Goal: Information Seeking & Learning: Learn about a topic

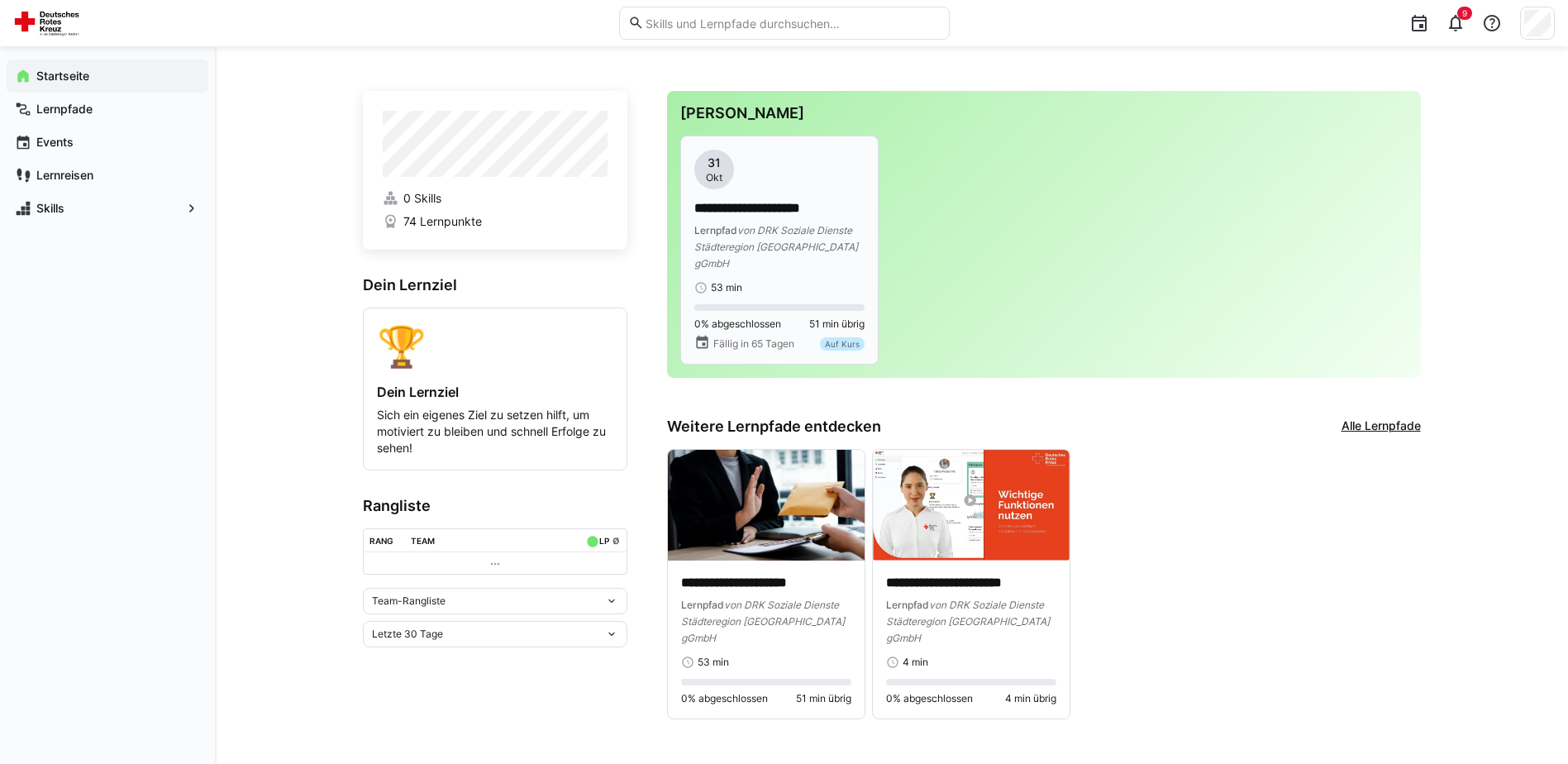
click at [774, 201] on p "**********" at bounding box center [779, 209] width 170 height 19
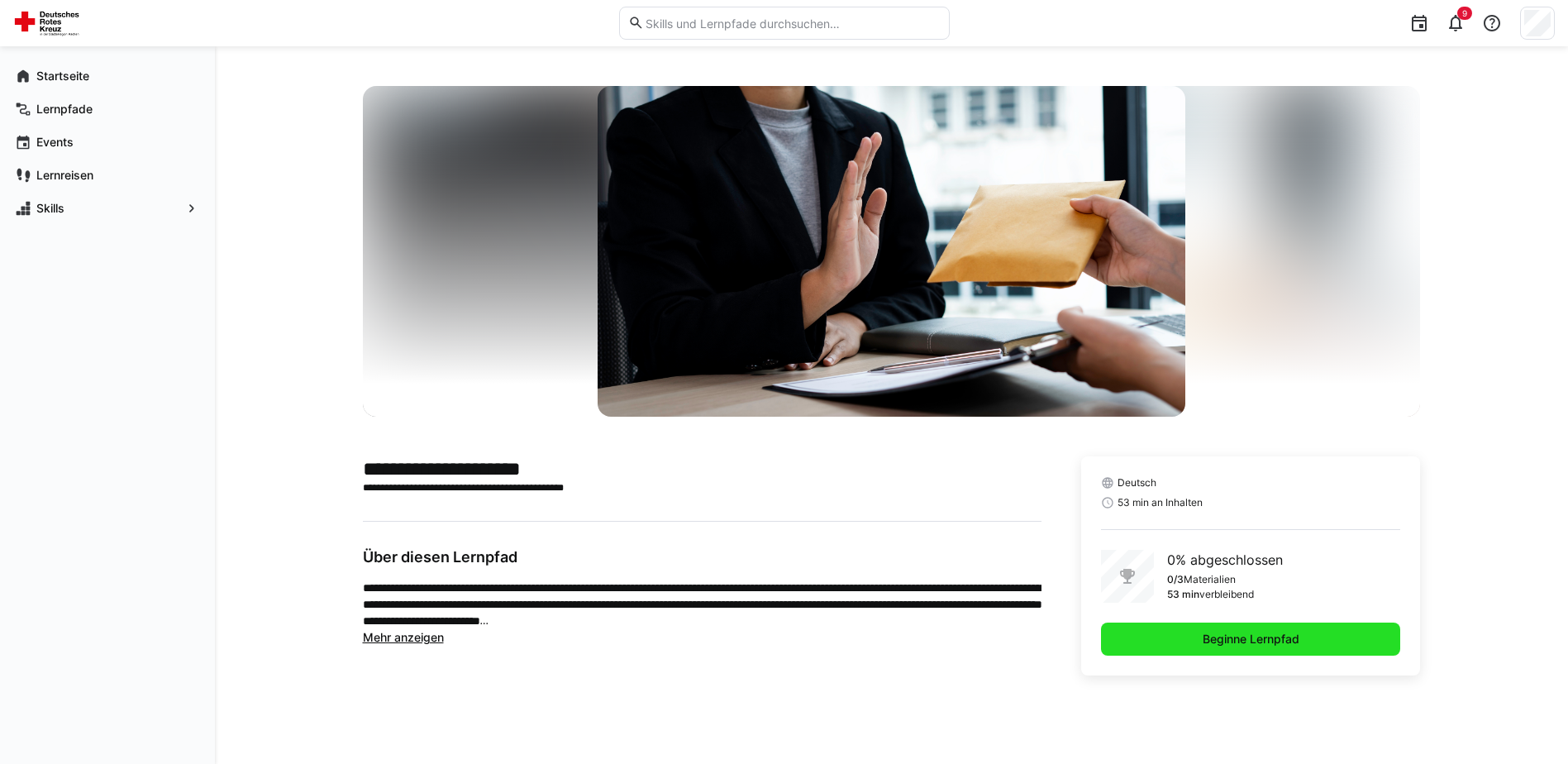
click at [1264, 642] on span "Beginne Lernpfad" at bounding box center [1250, 639] width 102 height 16
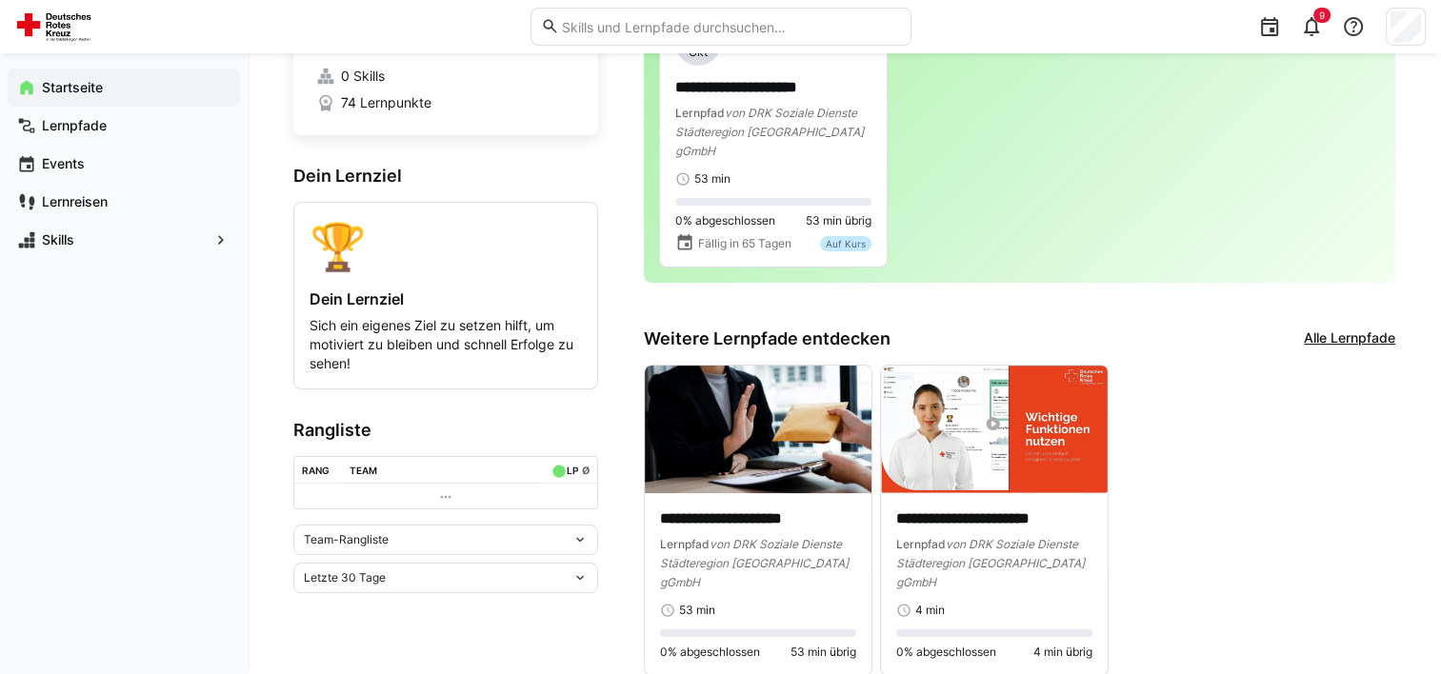
scroll to position [160, 0]
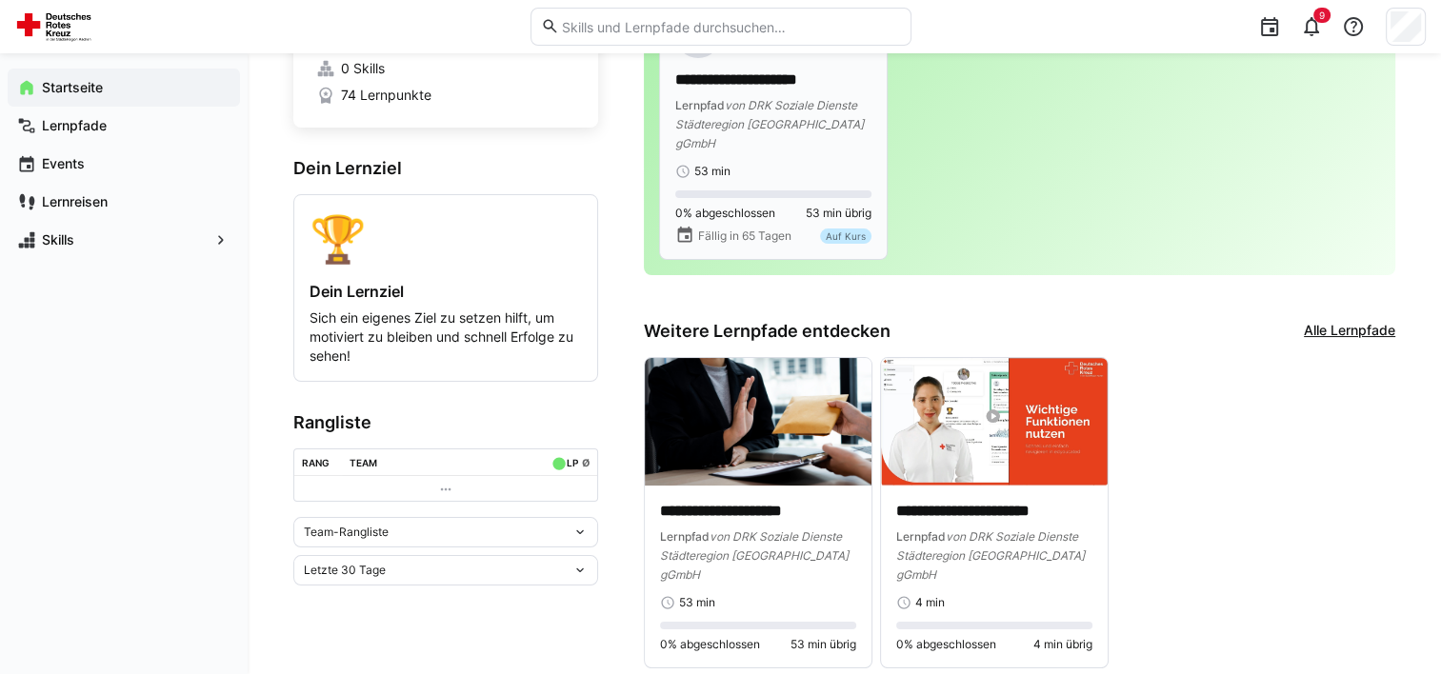
click at [841, 140] on div "**********" at bounding box center [773, 95] width 196 height 167
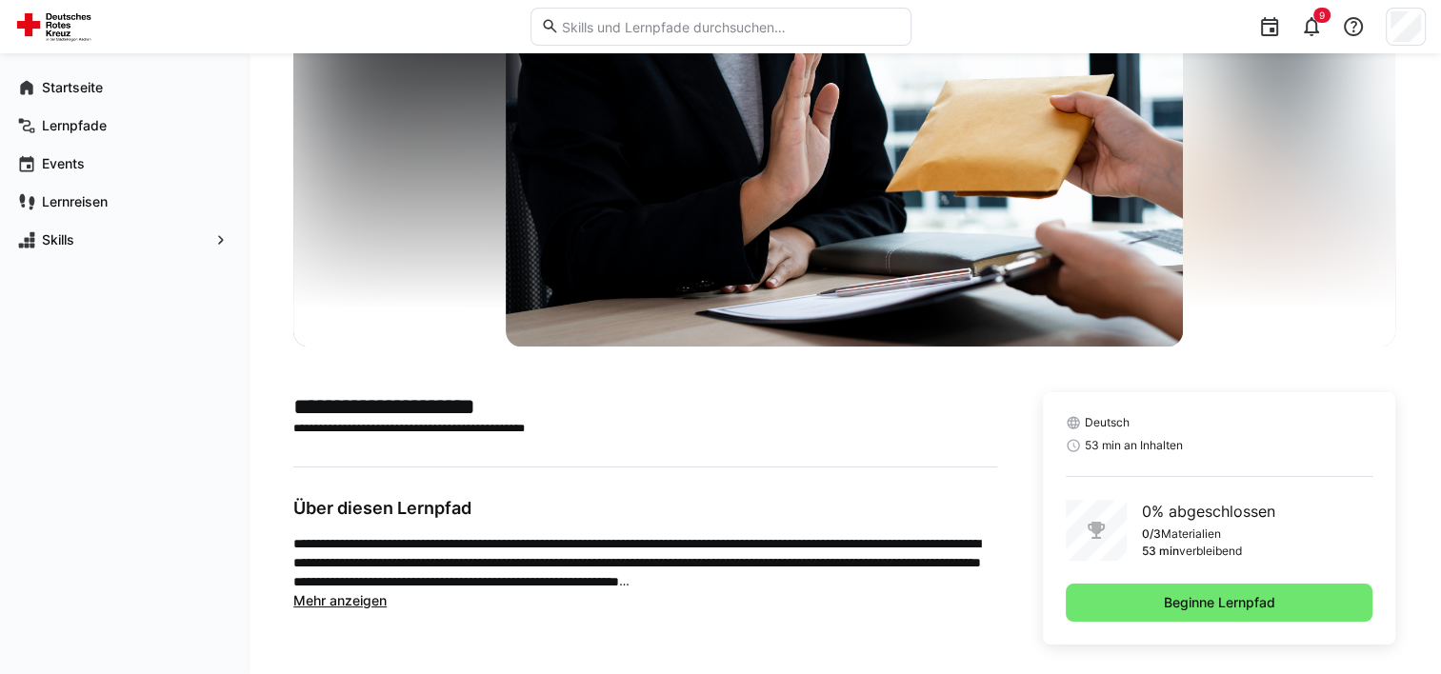
scroll to position [149, 0]
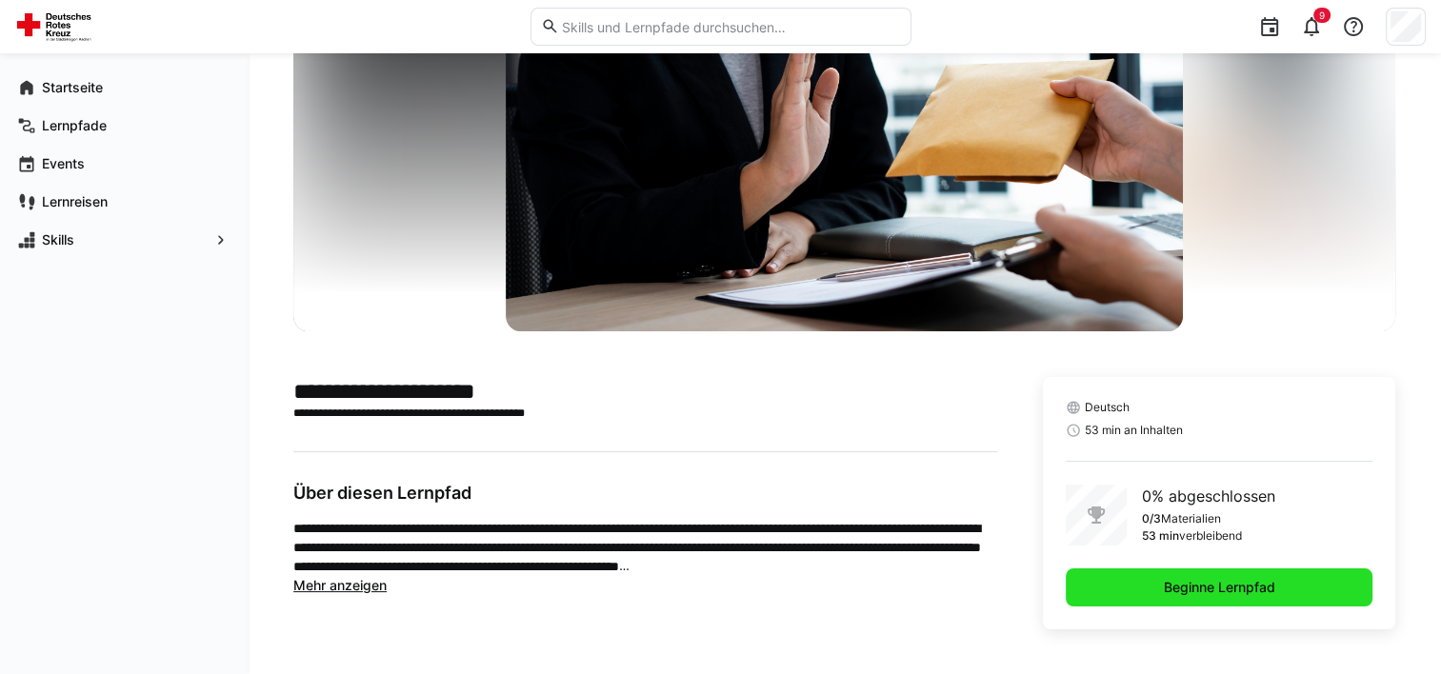
click at [1280, 580] on span "Beginne Lernpfad" at bounding box center [1219, 588] width 307 height 38
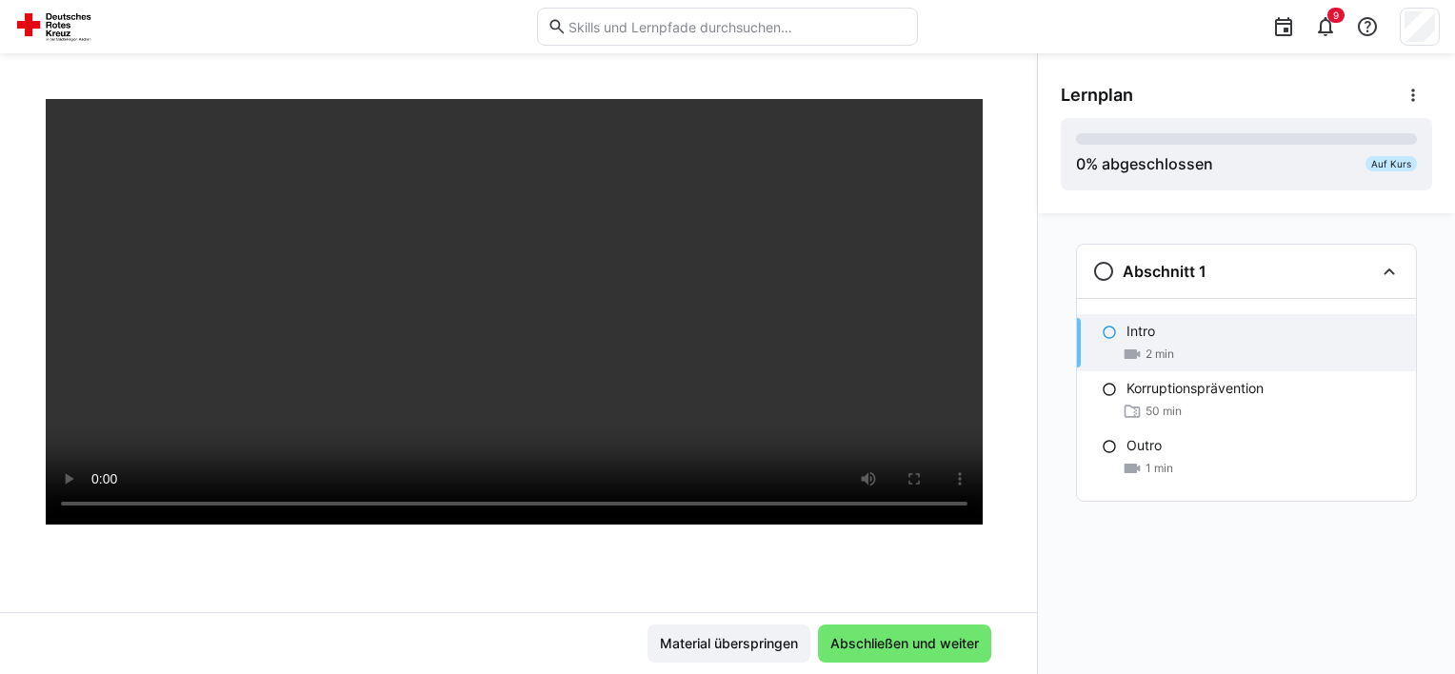
scroll to position [203, 0]
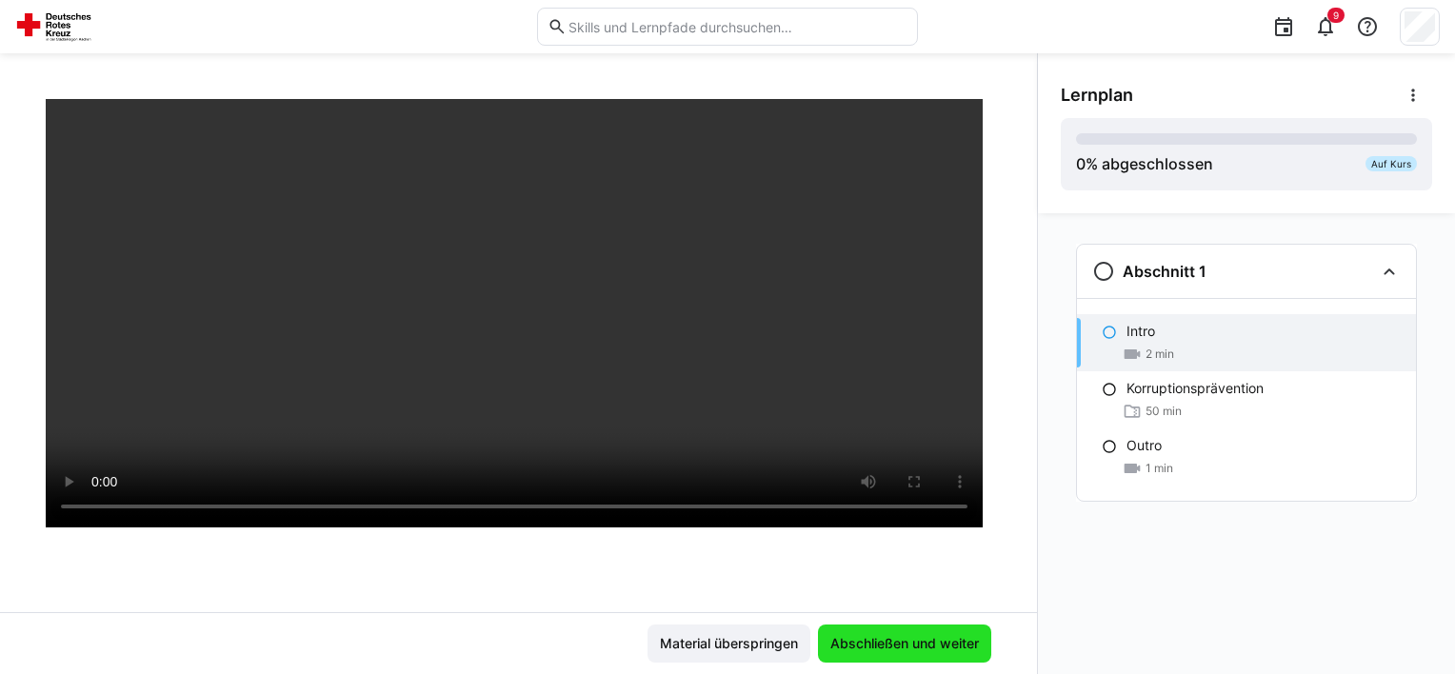
click at [937, 634] on span "Abschließen und weiter" at bounding box center [905, 643] width 154 height 19
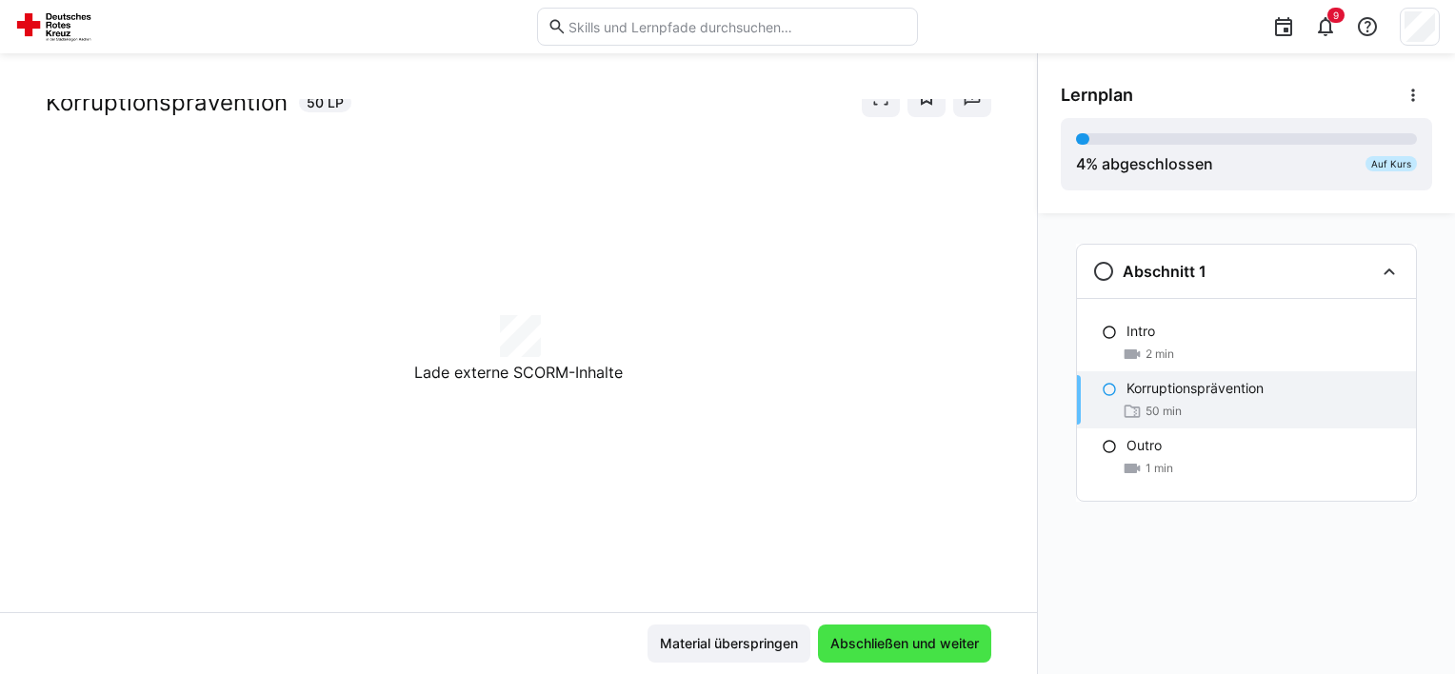
scroll to position [55, 0]
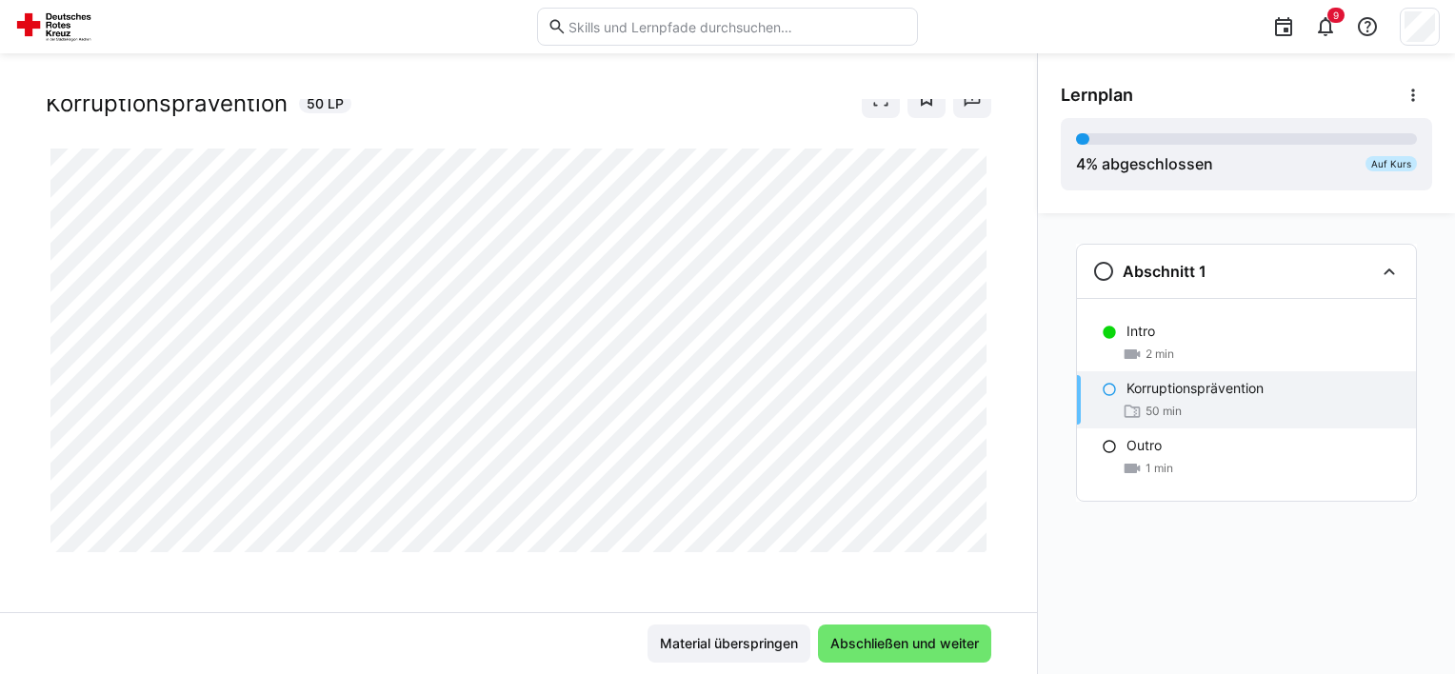
click at [1183, 404] on div "50 min" at bounding box center [1264, 411] width 274 height 19
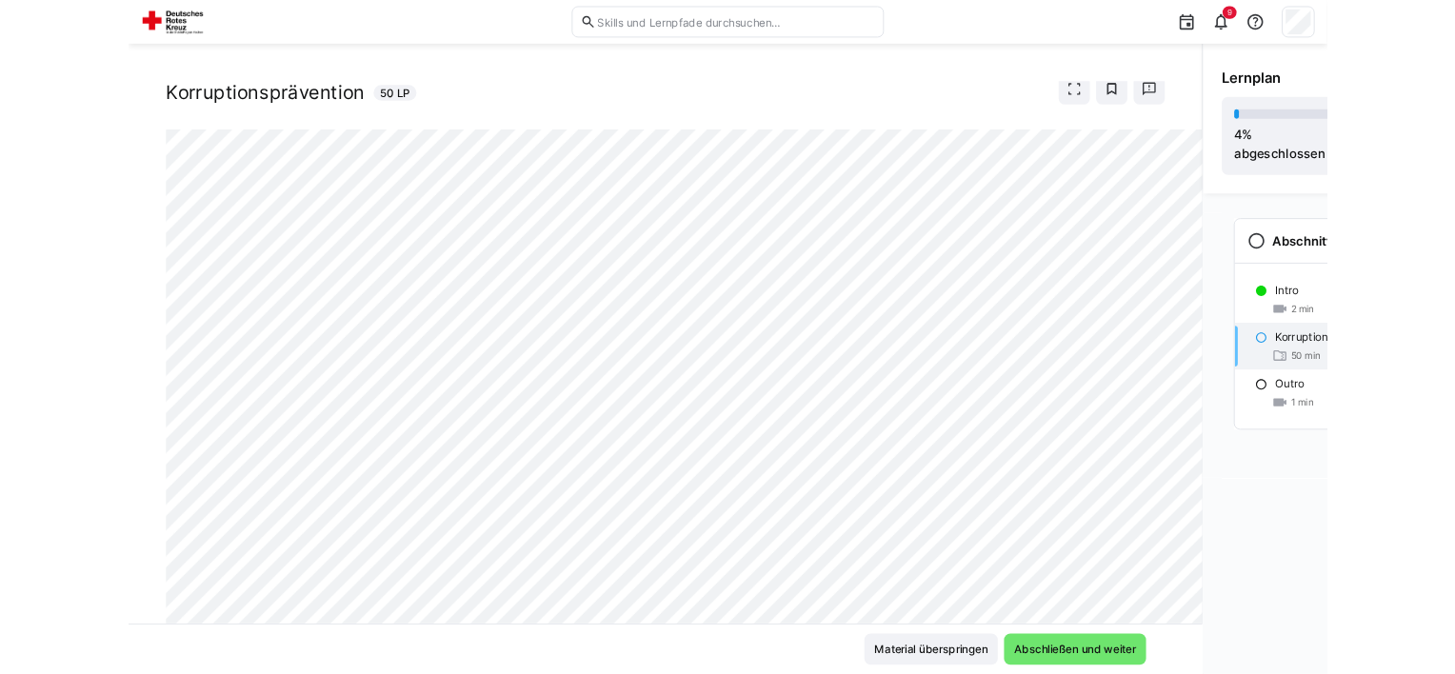
scroll to position [0, 0]
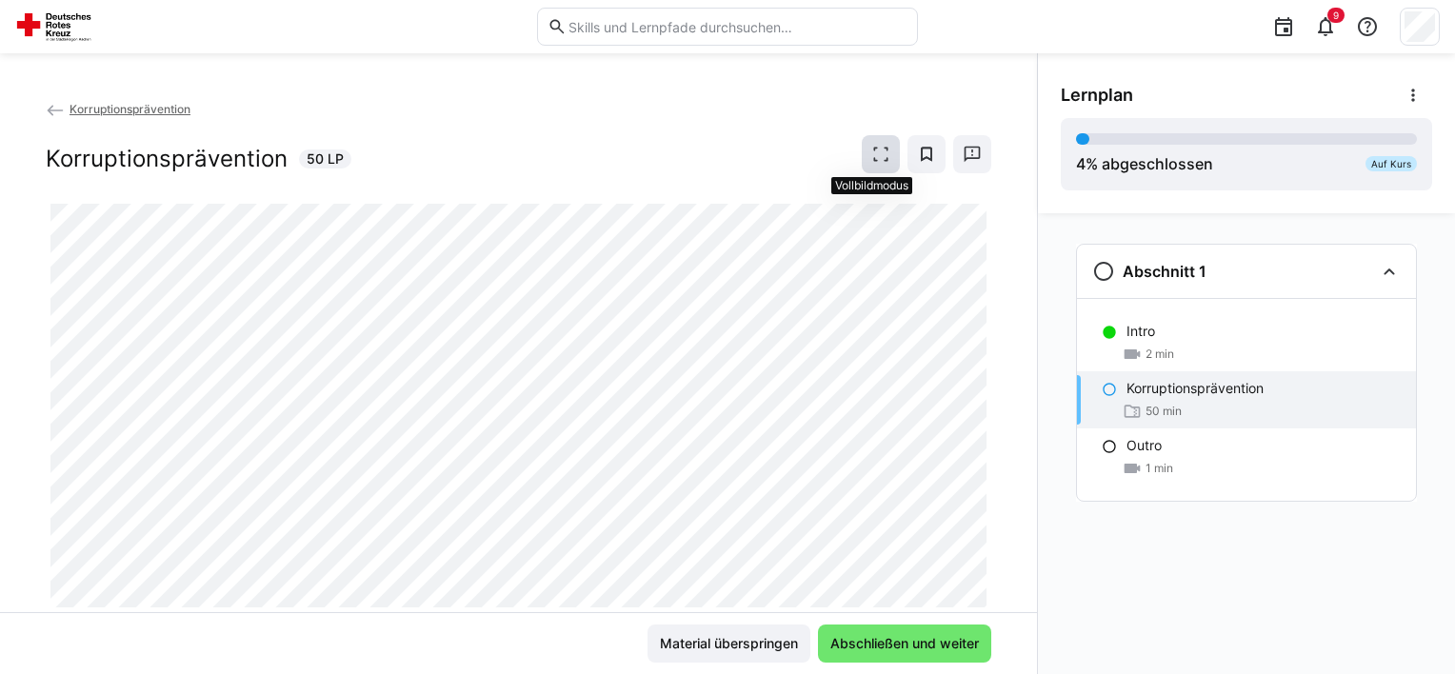
click at [880, 156] on eds-icon at bounding box center [881, 154] width 19 height 19
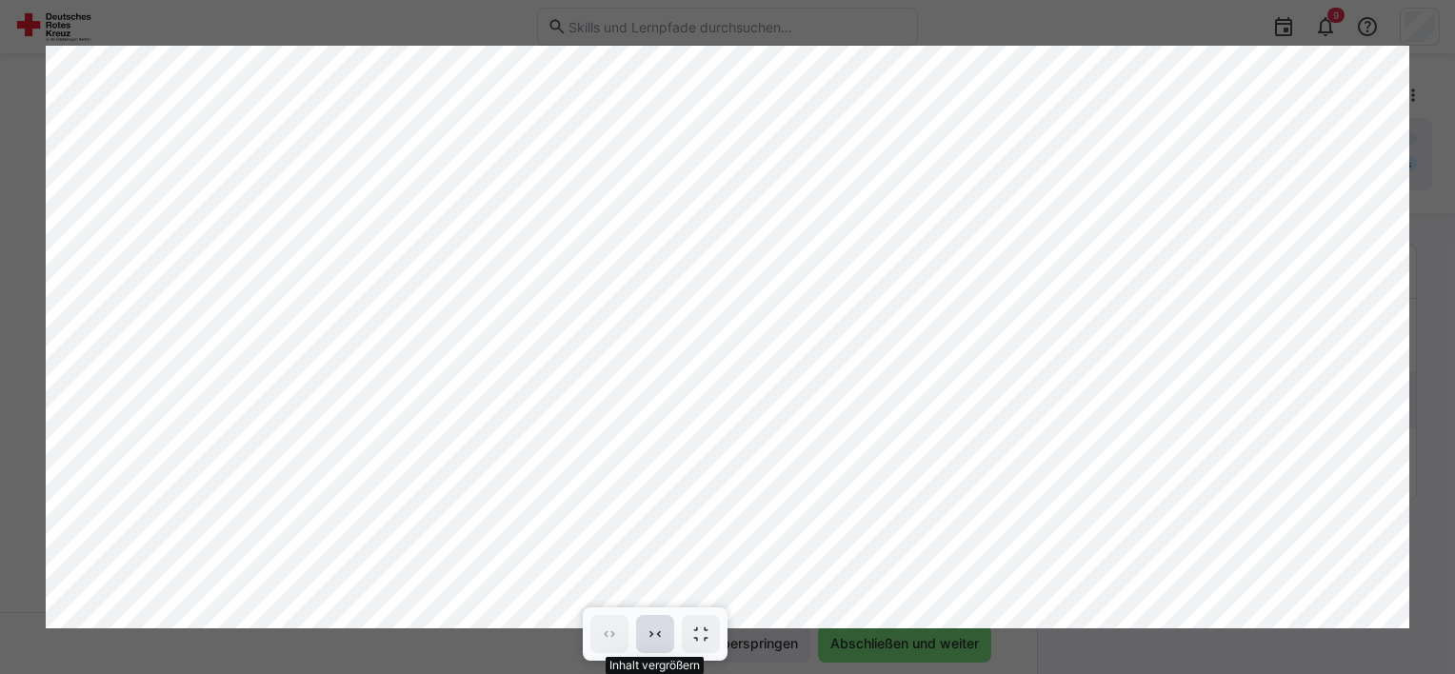
click at [658, 632] on eds-icon at bounding box center [655, 634] width 19 height 19
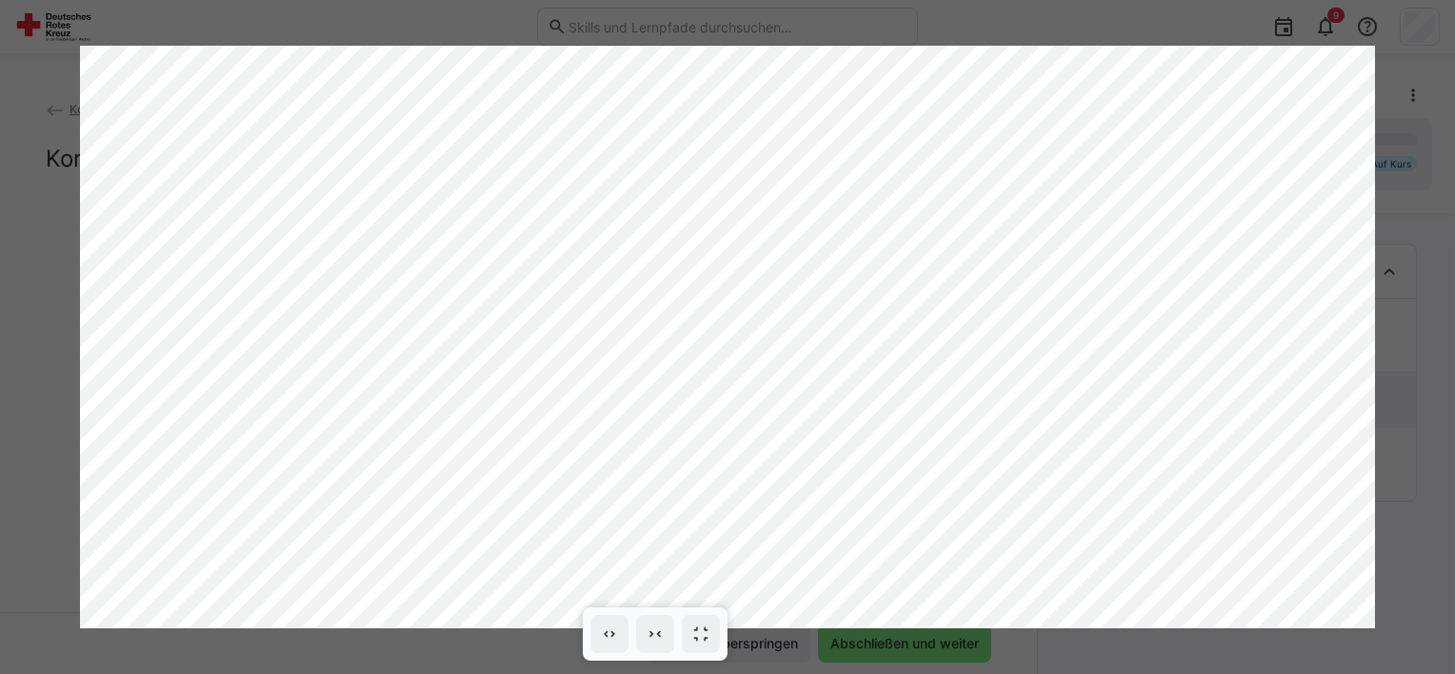
click at [1443, 535] on div at bounding box center [727, 337] width 1455 height 674
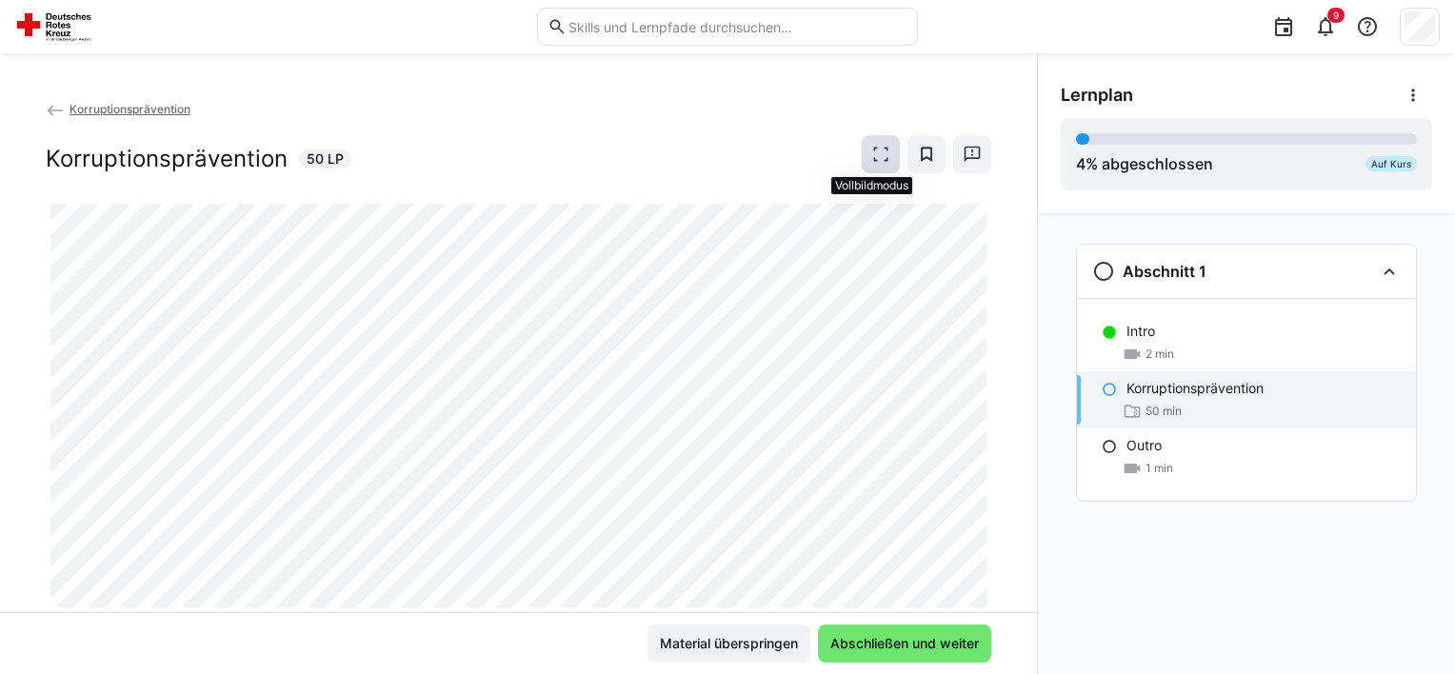
click at [873, 158] on eds-icon at bounding box center [881, 154] width 19 height 19
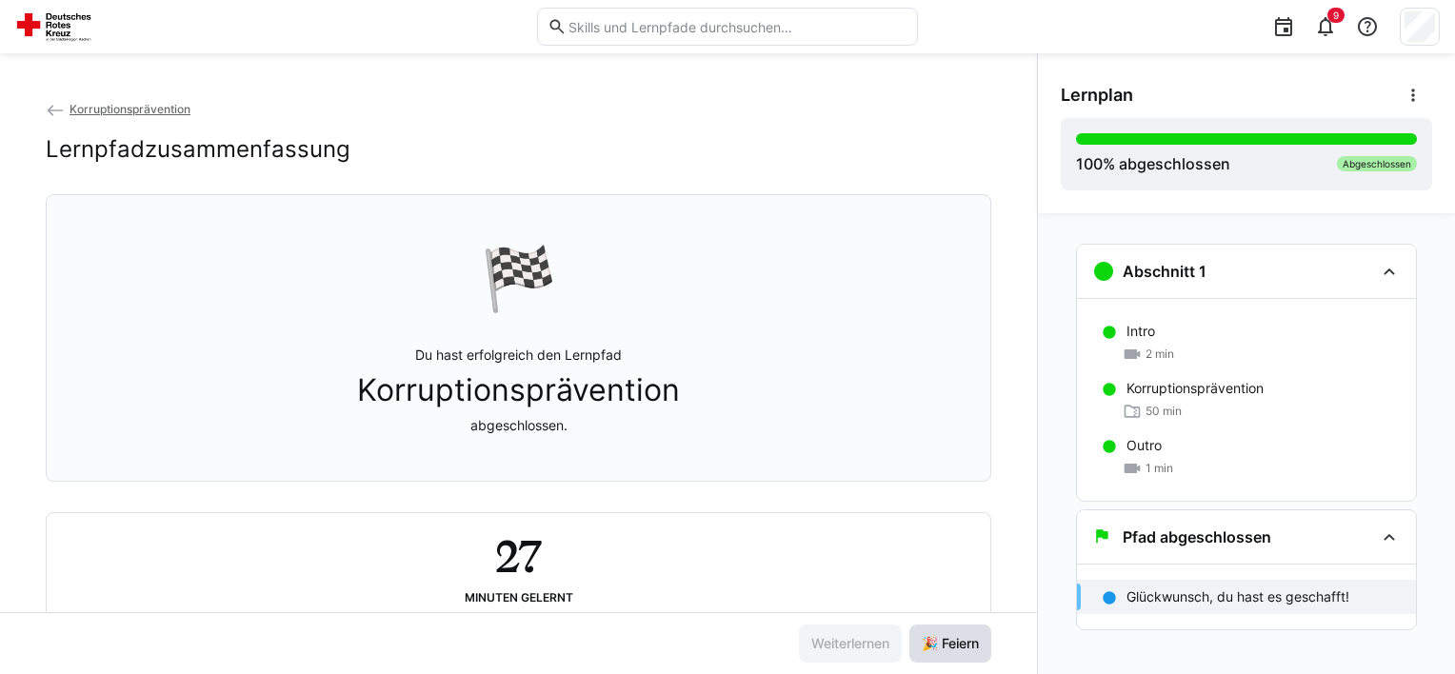
click at [939, 648] on span "🎉 Feiern" at bounding box center [950, 643] width 63 height 19
click at [1302, 601] on p "Glückwunsch, du hast es geschafft!" at bounding box center [1238, 597] width 223 height 19
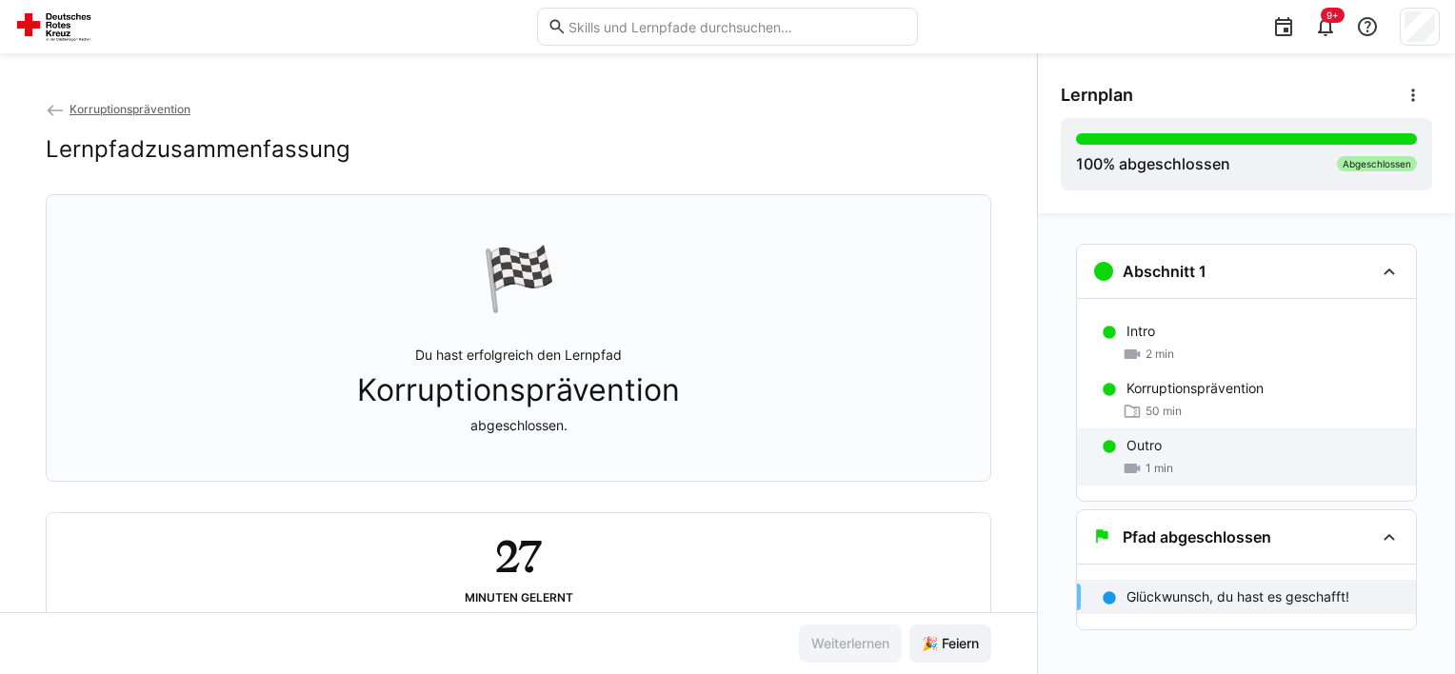
click at [1178, 459] on div "1 min" at bounding box center [1264, 468] width 274 height 19
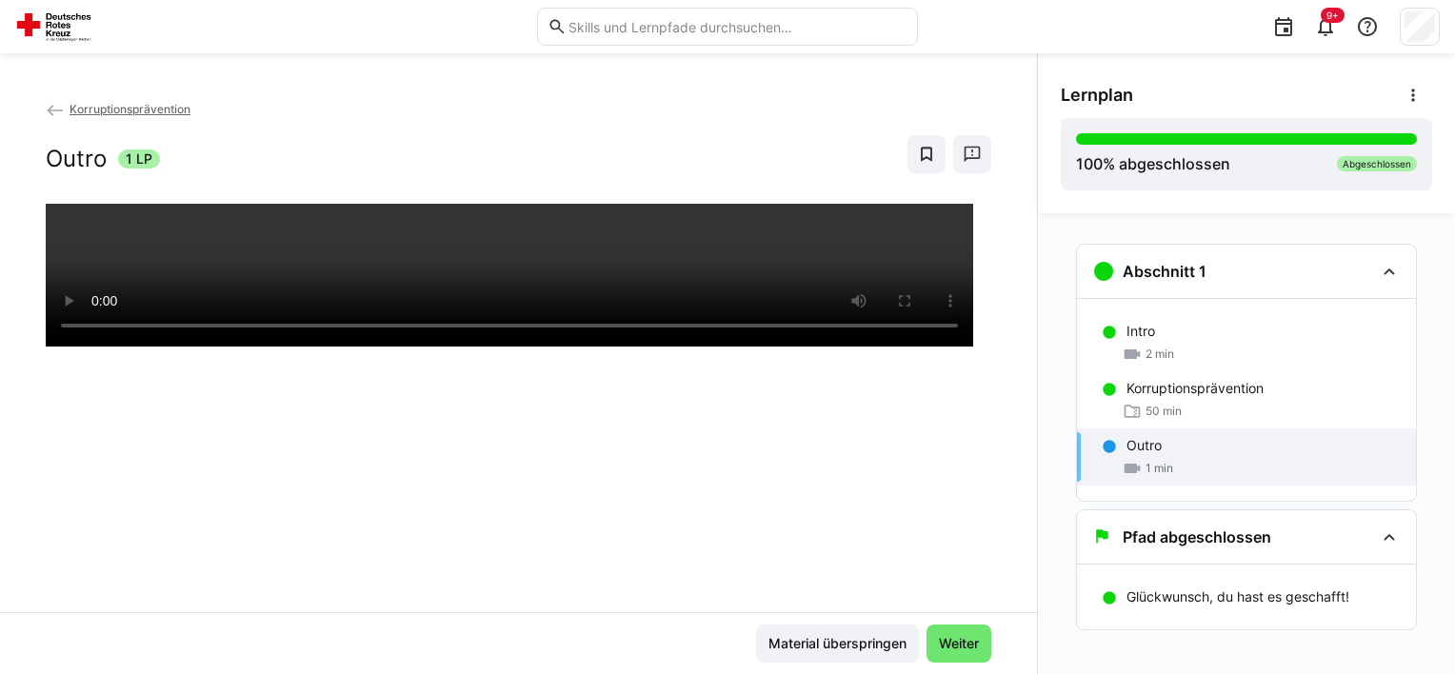
scroll to position [14, 0]
